Goal: Task Accomplishment & Management: Use online tool/utility

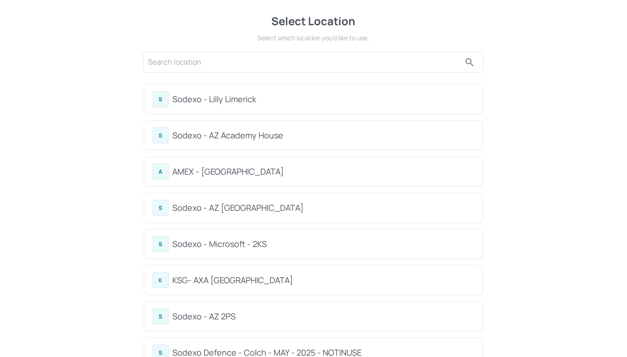
drag, startPoint x: 268, startPoint y: 90, endPoint x: 255, endPoint y: 95, distance: 13.2
click at [267, 90] on div "S Sodexo - Lilly Limerick" at bounding box center [313, 99] width 338 height 29
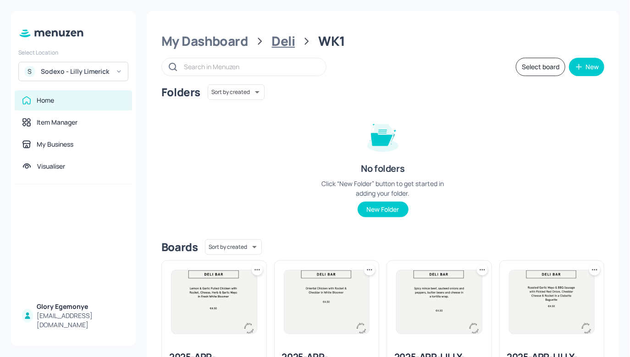
click at [272, 42] on div "Deli" at bounding box center [283, 41] width 23 height 16
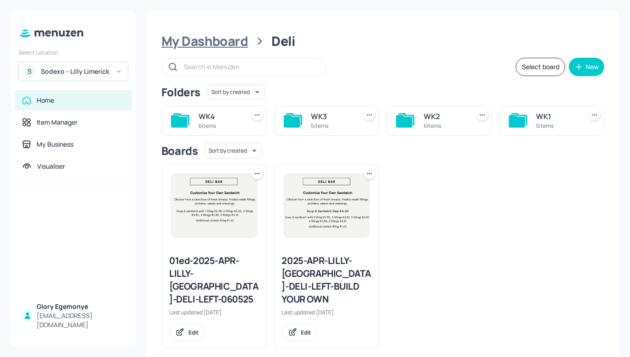
click at [220, 41] on div "My Dashboard" at bounding box center [204, 41] width 87 height 16
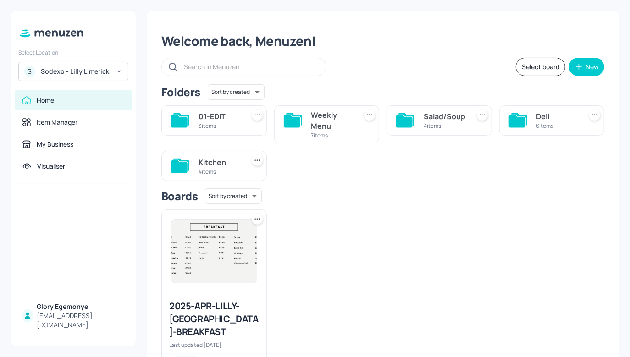
click at [525, 121] on div "Deli 6 items" at bounding box center [551, 120] width 105 height 30
click at [521, 121] on icon at bounding box center [517, 121] width 16 height 12
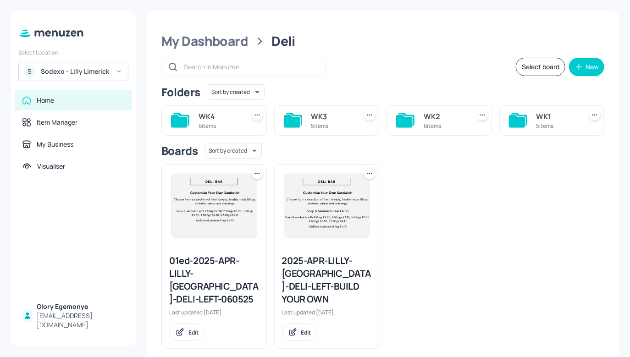
click at [290, 117] on icon at bounding box center [292, 121] width 16 height 12
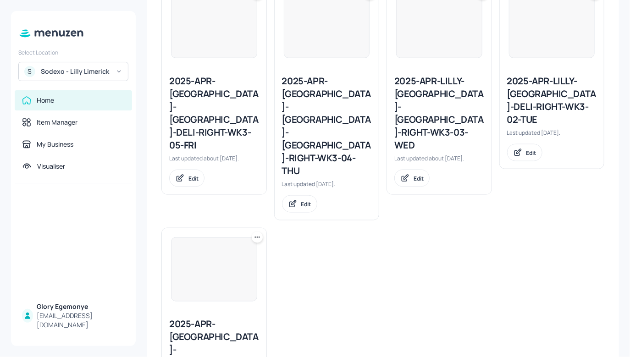
scroll to position [276, 0]
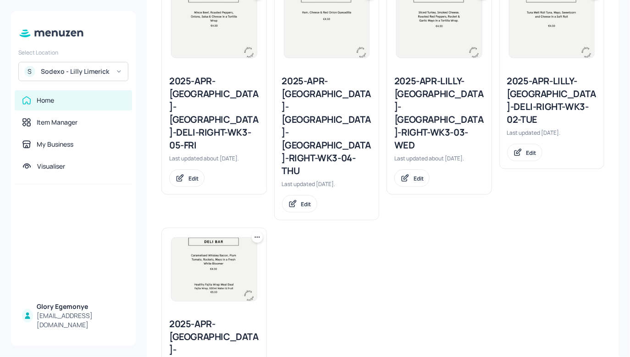
click at [434, 88] on div "2025-APR-LILLY-LIMERICK-DELI-RIGHT-WK3-03-WED" at bounding box center [439, 113] width 90 height 77
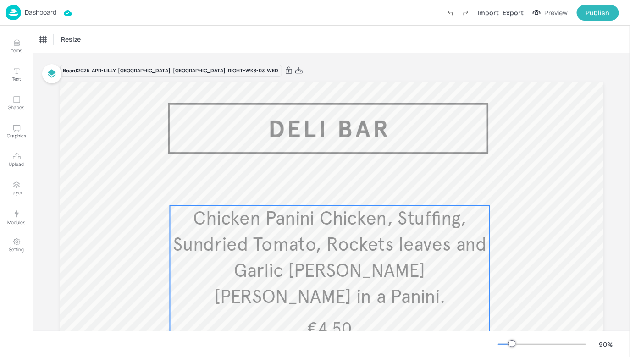
click at [335, 215] on span "Chicken Panini Chicken, Stuffing, Sundried Tomato, Rockets leaves and Garlic Di…" at bounding box center [329, 257] width 314 height 101
click at [322, 188] on icon "Edit Item" at bounding box center [323, 190] width 8 height 7
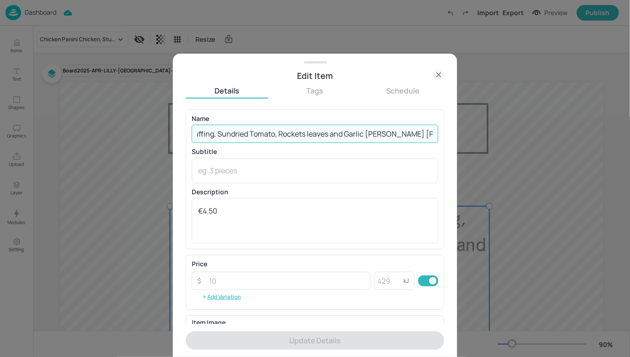
drag, startPoint x: 197, startPoint y: 133, endPoint x: 490, endPoint y: 145, distance: 293.5
click at [490, 145] on div "Edit Item Details Tags Schedule Name Chicken Panini Chicken, Stuffing, Sundried…" at bounding box center [315, 178] width 630 height 357
paste input "rispy fried chicken with Thai vegetables and lemon, Garlic mayo in a Soft Roll"
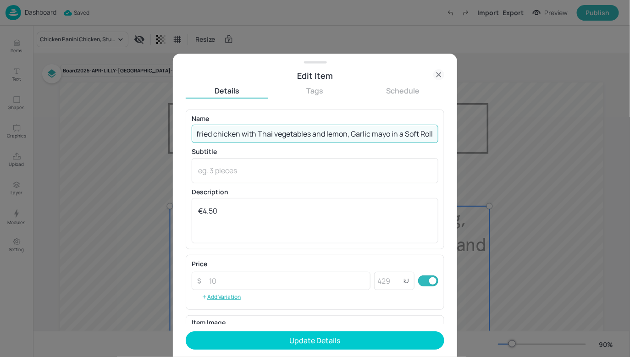
click at [214, 134] on input "Crispy fried chicken with Thai vegetables and lemon, Garlic mayo in a Soft Roll" at bounding box center [315, 134] width 247 height 18
click at [200, 132] on input "Crispy fried Chicken with Thai vegetables and lemon, Garlic mayo in a Soft Roll" at bounding box center [315, 134] width 247 height 18
click at [279, 135] on input "Crispy Fried Chicken with Thai vegetables and lemon, Garlic mayo in a Soft Roll" at bounding box center [315, 134] width 247 height 18
click at [332, 135] on input "Crispy Fried Chicken with Thai Vegetables and lemon, Garlic mayo in a Soft Roll" at bounding box center [315, 134] width 247 height 18
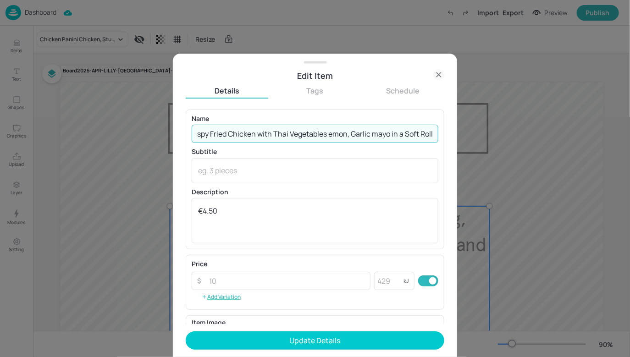
scroll to position [0, 13]
click at [385, 131] on input "Crispy Fried Chicken with Thai Vegetables & Lemon, Garlic mayo in a Soft Roll" at bounding box center [315, 134] width 247 height 18
drag, startPoint x: 407, startPoint y: 140, endPoint x: 409, endPoint y: 135, distance: 5.8
click at [441, 141] on div "Name Crispy Fried Chicken with Thai Vegetables & Lemon, Garlic Mayo in a Soft R…" at bounding box center [315, 217] width 258 height 214
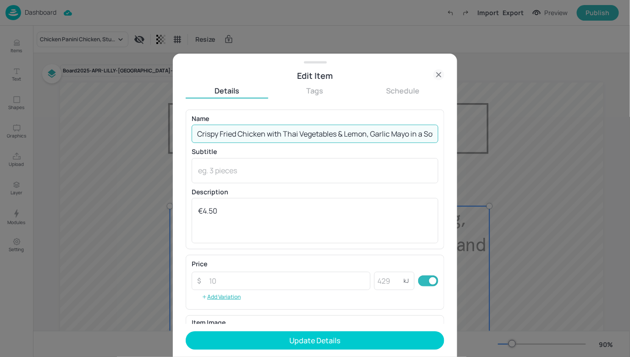
drag, startPoint x: 427, startPoint y: 134, endPoint x: 215, endPoint y: 129, distance: 212.2
click at [174, 111] on div "Edit Item Details Tags Schedule Name Crispy Fried Chicken with Thai Vegetables …" at bounding box center [315, 205] width 284 height 303
click at [236, 136] on input "Crispy Fried Chicken with Thai Vegetables & Lemon, Garlic Mayo in a Soft Roll" at bounding box center [315, 134] width 247 height 18
drag, startPoint x: 254, startPoint y: 137, endPoint x: 400, endPoint y: 155, distance: 147.7
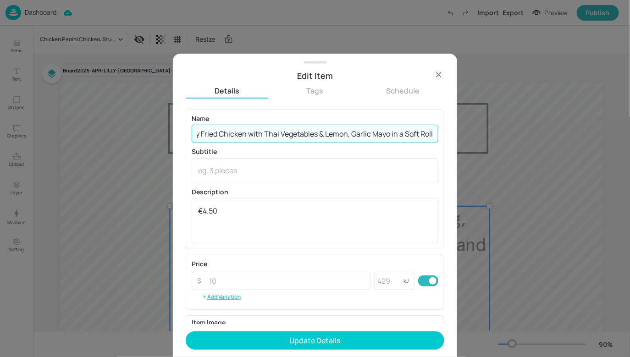
click at [450, 150] on div "Edit Item Details Tags Schedule Name Crispy Fried Chicken with Thai Vegetables …" at bounding box center [315, 205] width 284 height 303
type input "Crispy Fried Chicken with Thai Vegetables & Lemon, Garlic Mayo in a Soft Roll"
click at [372, 148] on p "Subtitle" at bounding box center [315, 151] width 247 height 6
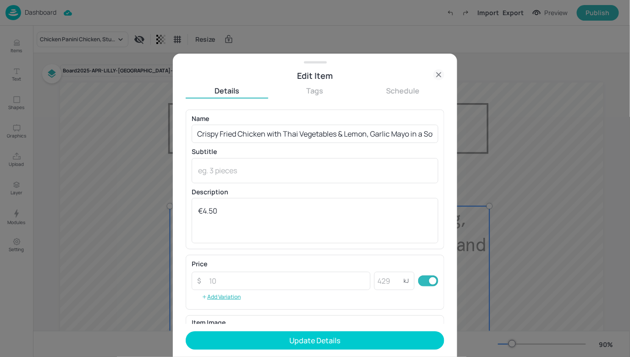
scroll to position [125, 0]
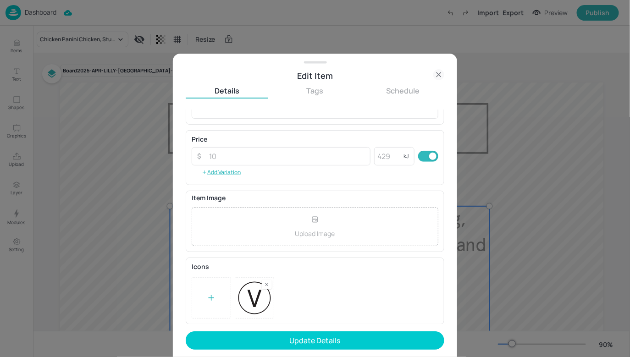
drag, startPoint x: 293, startPoint y: 341, endPoint x: 349, endPoint y: 239, distance: 116.5
click at [348, 241] on form "Name Crispy Fried Chicken with Thai Vegetables & Lemon, Garlic Mayo in a Soft R…" at bounding box center [315, 233] width 258 height 247
click at [267, 283] on rect at bounding box center [266, 284] width 6 height 6
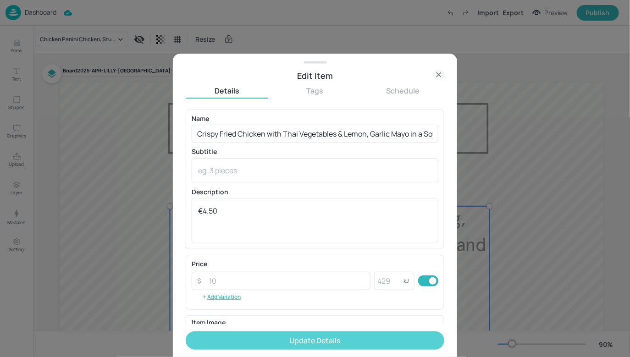
click at [329, 342] on button "Update Details" at bounding box center [315, 340] width 258 height 18
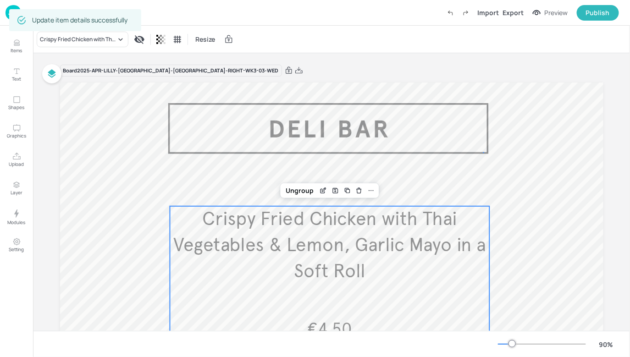
click at [484, 152] on div at bounding box center [331, 305] width 543 height 446
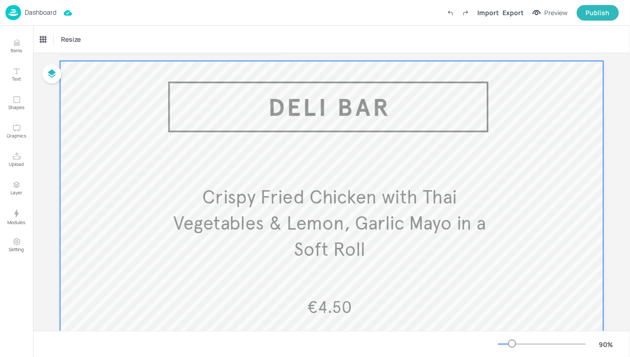
scroll to position [72, 0]
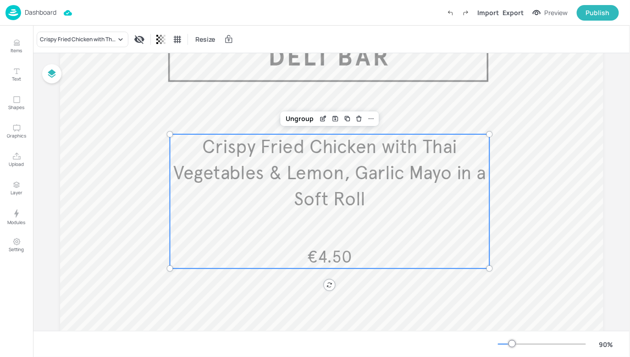
click at [389, 178] on span "Crispy Fried Chicken with Thai Vegetables & Lemon, Garlic Mayo in a Soft Roll" at bounding box center [329, 173] width 312 height 75
click at [314, 117] on div "Ungroup" at bounding box center [299, 119] width 35 height 12
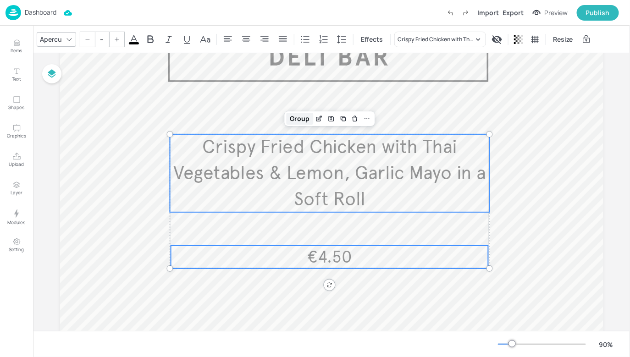
click at [303, 120] on div "Group" at bounding box center [299, 119] width 27 height 12
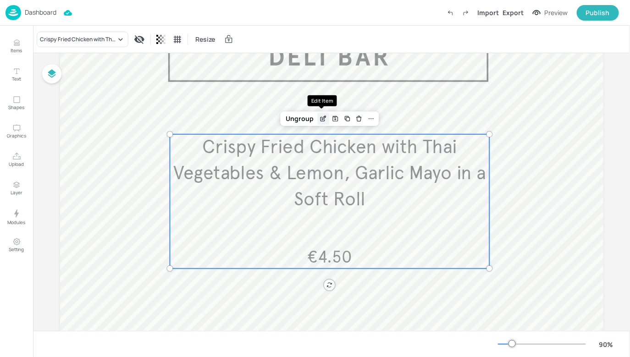
click at [322, 118] on icon "Edit Item" at bounding box center [324, 118] width 4 height 4
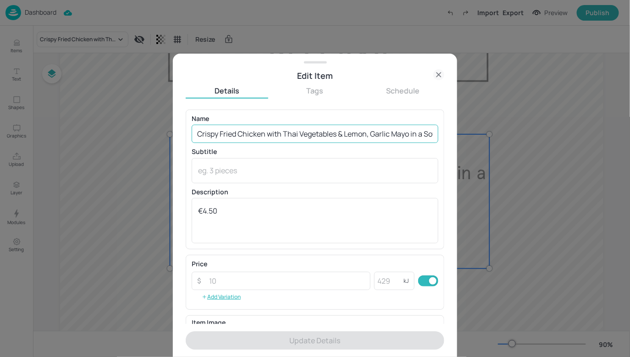
click at [344, 134] on input "Crispy Fried Chicken with Thai Vegetables & Lemon, Garlic Mayo in a Soft Roll" at bounding box center [315, 134] width 247 height 18
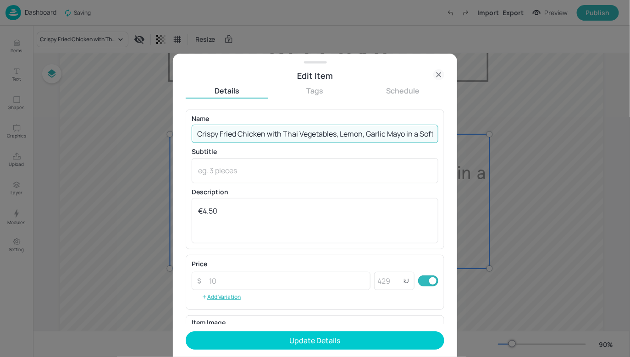
click at [367, 136] on input "Crispy Fried Chicken with Thai Vegetables, Lemon, Garlic Mayo in a Soft Roll" at bounding box center [315, 134] width 247 height 18
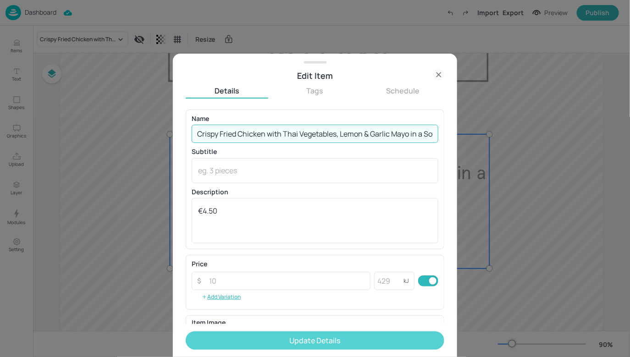
type input "Crispy Fried Chicken with Thai Vegetables, Lemon & Garlic Mayo in a Soft Roll"
click at [345, 334] on button "Update Details" at bounding box center [315, 340] width 258 height 18
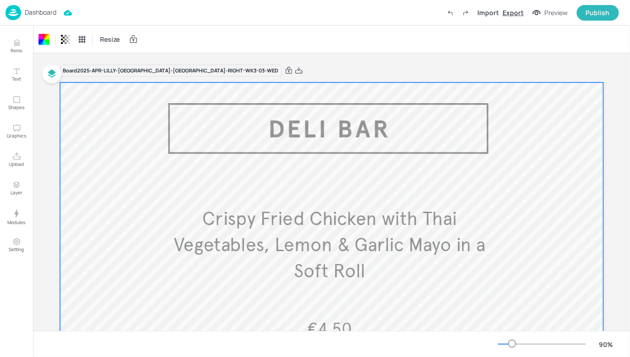
click at [511, 13] on div "Export" at bounding box center [512, 13] width 21 height 10
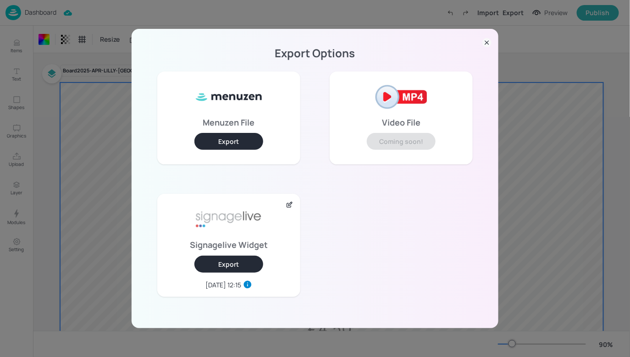
click at [245, 264] on button "Export" at bounding box center [228, 264] width 69 height 17
